Goal: Transaction & Acquisition: Obtain resource

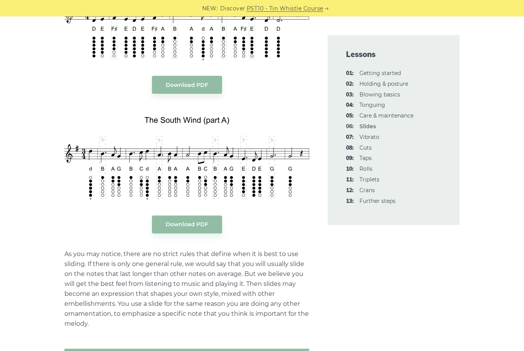
scroll to position [972, 0]
click at [166, 80] on body "NEW: Discover PST10 - Tin Whistle Course Lessons Fingering Charts Tabs & Notes …" at bounding box center [262, 351] width 524 height 2646
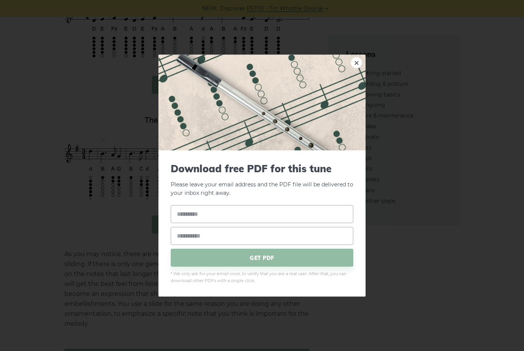
click at [114, 240] on div "× Download free PDF for this tune Please leave your email address and the PDF f…" at bounding box center [262, 175] width 524 height 351
click at [362, 77] on img at bounding box center [261, 102] width 207 height 96
click at [358, 68] on link "×" at bounding box center [355, 62] width 11 height 11
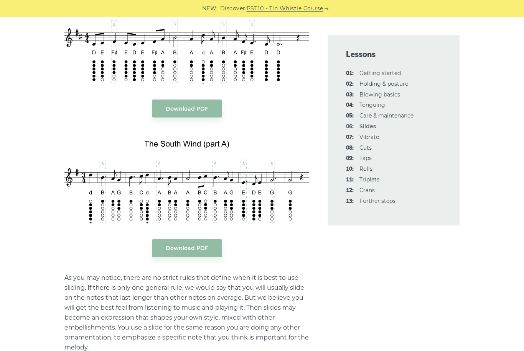
scroll to position [935, 0]
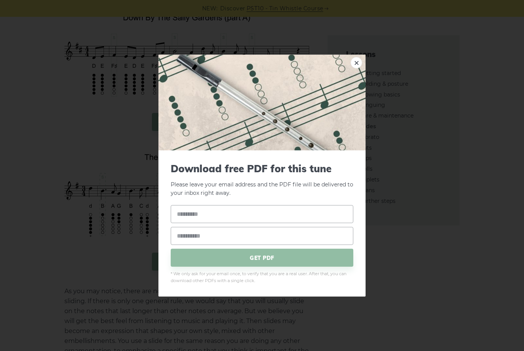
click at [437, 292] on div "× Download free PDF for this tune Please leave your email address and the PDF f…" at bounding box center [262, 175] width 524 height 351
click at [361, 63] on link "×" at bounding box center [355, 62] width 11 height 11
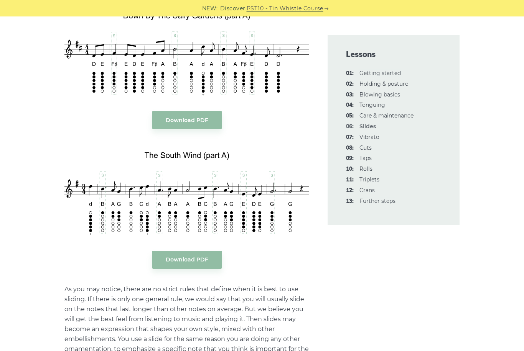
scroll to position [936, 0]
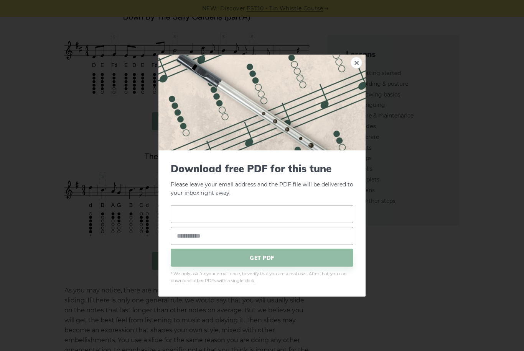
click at [312, 223] on input "text" at bounding box center [262, 214] width 182 height 18
type input "***"
click at [327, 245] on input "email" at bounding box center [262, 236] width 182 height 18
type input "**********"
click at [317, 267] on span "GET PDF" at bounding box center [262, 258] width 182 height 18
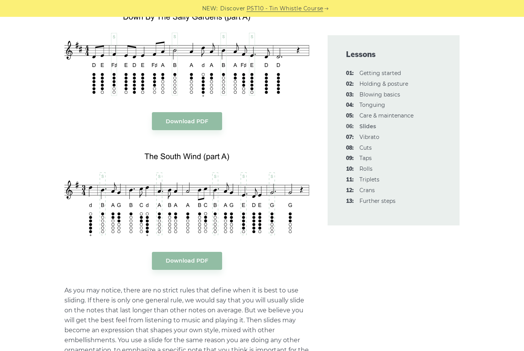
scroll to position [960, 0]
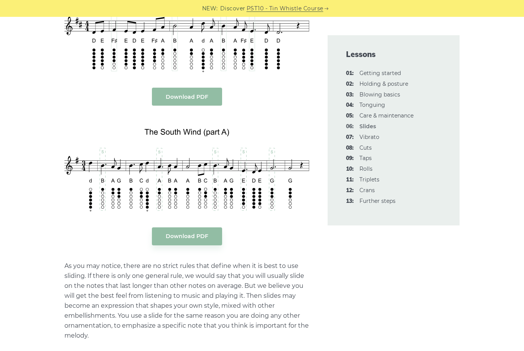
click at [200, 95] on link "Download PDF" at bounding box center [187, 97] width 70 height 18
click at [209, 233] on link "Download PDF" at bounding box center [187, 237] width 70 height 18
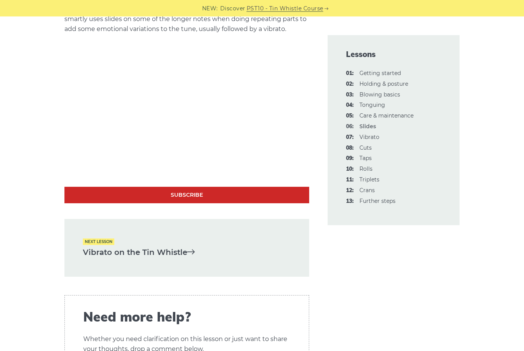
scroll to position [1635, 0]
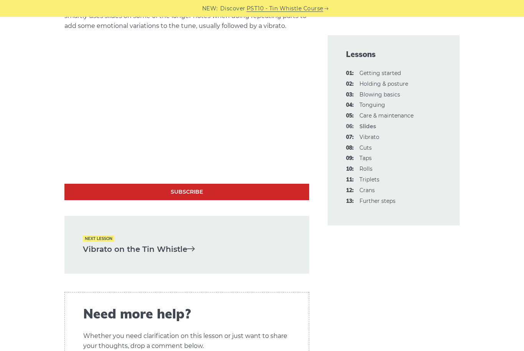
click at [109, 252] on link "Vibrato on the Tin Whistle" at bounding box center [187, 249] width 208 height 13
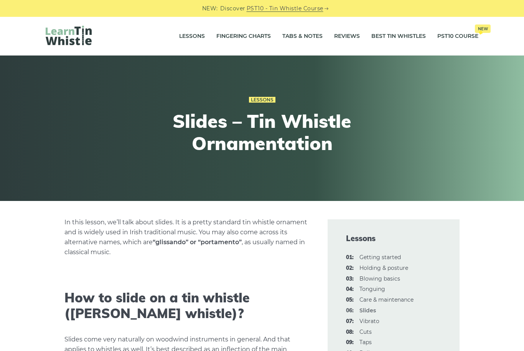
scroll to position [1659, 0]
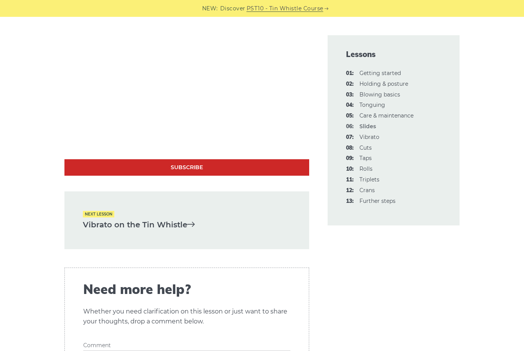
click at [107, 227] on link "Vibrato on the Tin Whistle" at bounding box center [187, 225] width 208 height 13
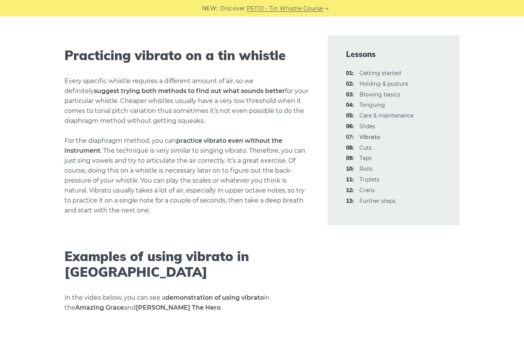
scroll to position [1024, 0]
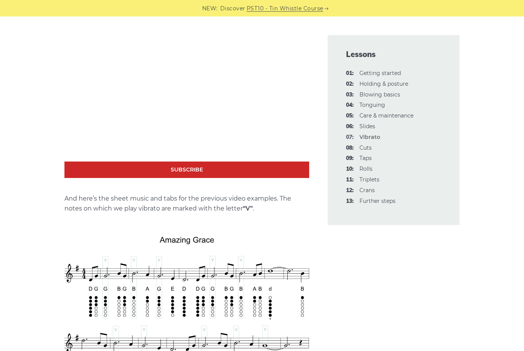
scroll to position [1270, 0]
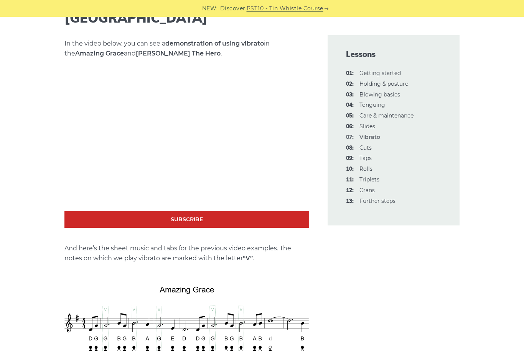
scroll to position [1279, 0]
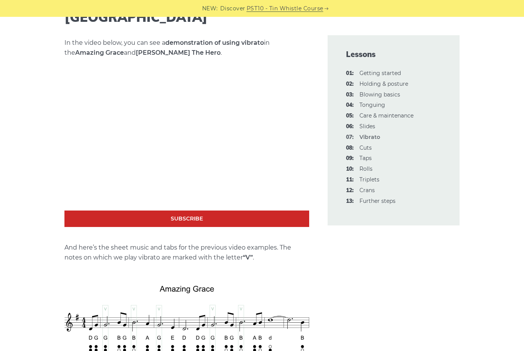
click at [199, 243] on p "And here’s the sheet music and tabs for the previous video examples. The notes …" at bounding box center [186, 253] width 245 height 20
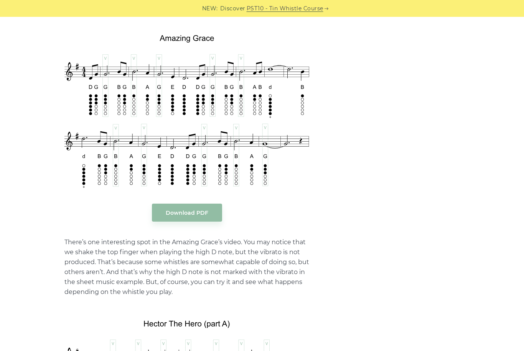
scroll to position [1530, 0]
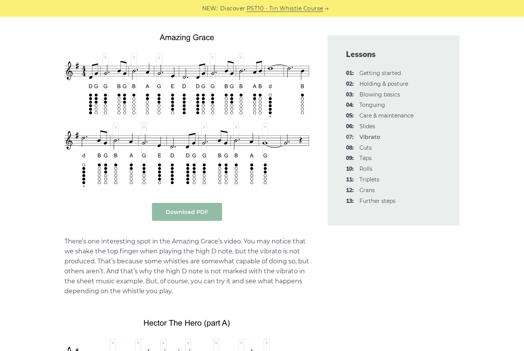
click at [213, 203] on link "Download PDF" at bounding box center [187, 212] width 70 height 18
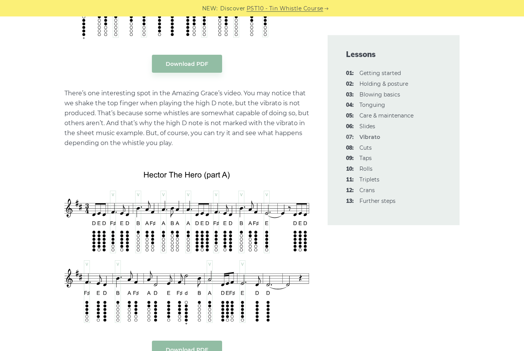
scroll to position [1679, 0]
click at [203, 341] on link "Download PDF" at bounding box center [187, 350] width 70 height 18
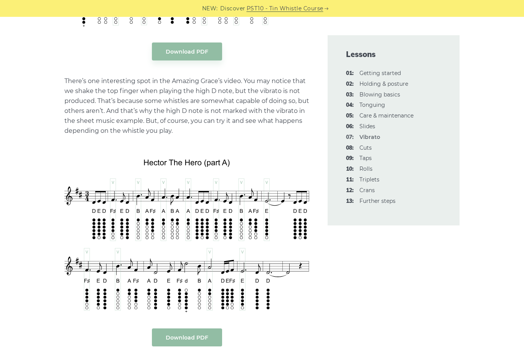
click at [193, 329] on link "Download PDF" at bounding box center [187, 338] width 70 height 18
click at [303, 1] on div "NEW: Discover PST10 - Tin Whistle Course" at bounding box center [262, 8] width 524 height 17
